Goal: Use online tool/utility: Utilize a website feature to perform a specific function

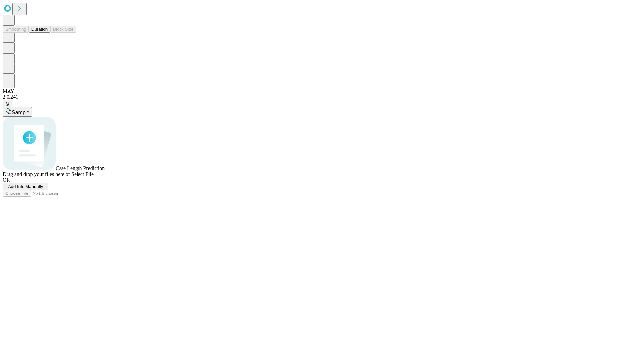
click at [48, 33] on button "Duration" at bounding box center [40, 29] width 22 height 7
click at [43, 189] on span "Add Info Manually" at bounding box center [25, 186] width 35 height 5
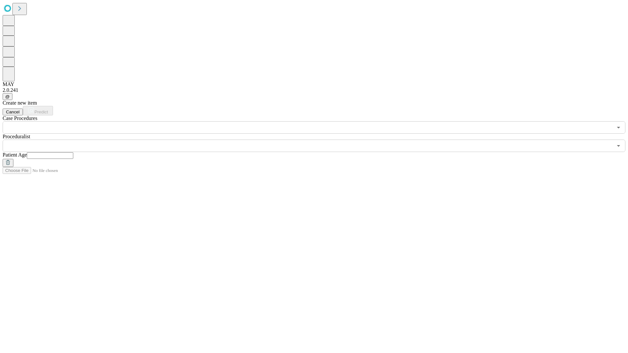
click at [73, 152] on input "text" at bounding box center [50, 155] width 46 height 7
type input "***"
click at [319, 140] on input "text" at bounding box center [308, 146] width 610 height 12
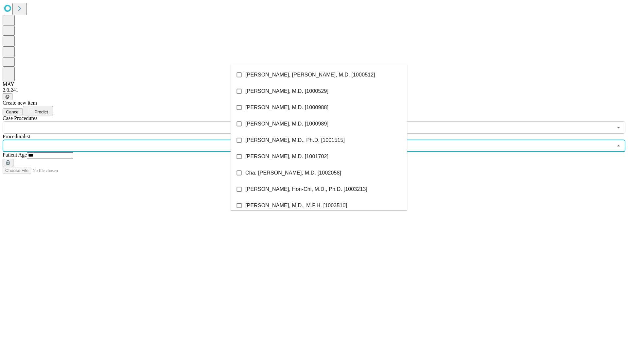
click at [319, 75] on li "[PERSON_NAME], [PERSON_NAME], M.D. [1000512]" at bounding box center [319, 75] width 177 height 16
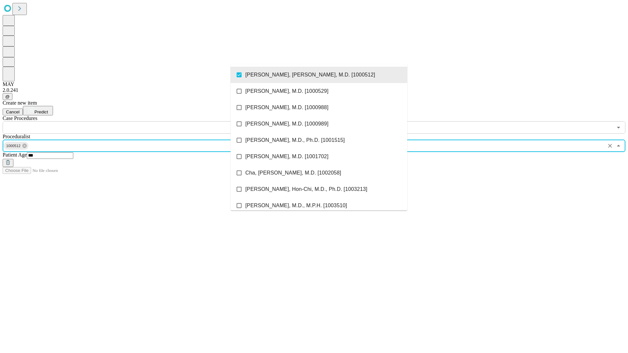
click at [137, 121] on input "text" at bounding box center [308, 127] width 610 height 12
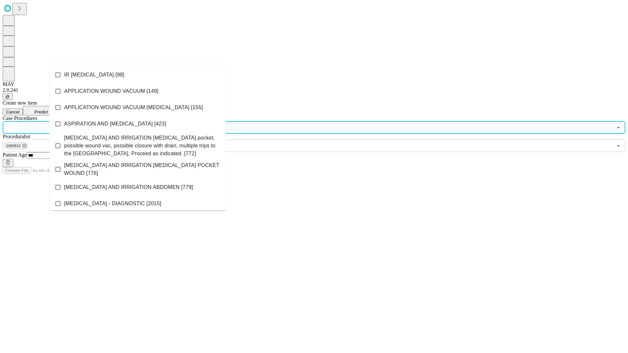
click at [138, 75] on li "IR [MEDICAL_DATA] [98]" at bounding box center [137, 75] width 177 height 16
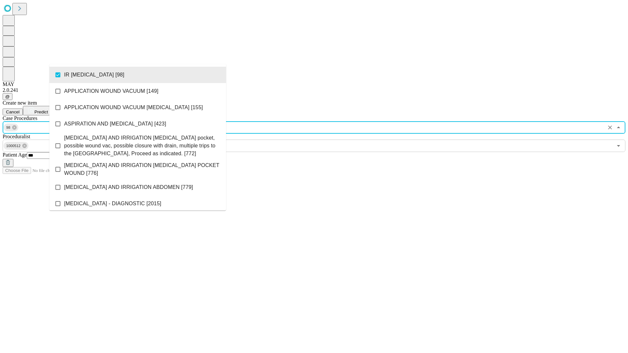
click at [48, 110] on span "Predict" at bounding box center [40, 112] width 13 height 5
